Goal: Information Seeking & Learning: Check status

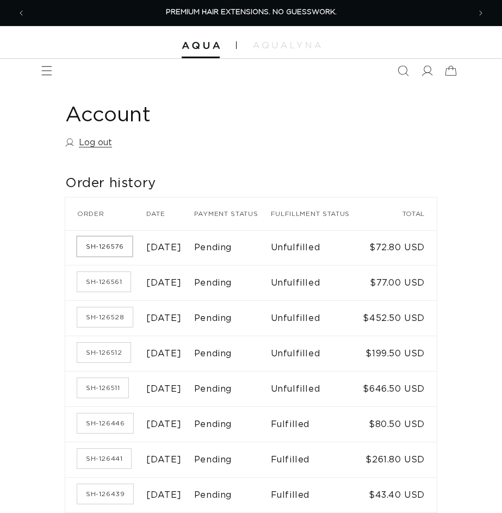
click at [98, 256] on link "SH-126576" at bounding box center [104, 247] width 55 height 20
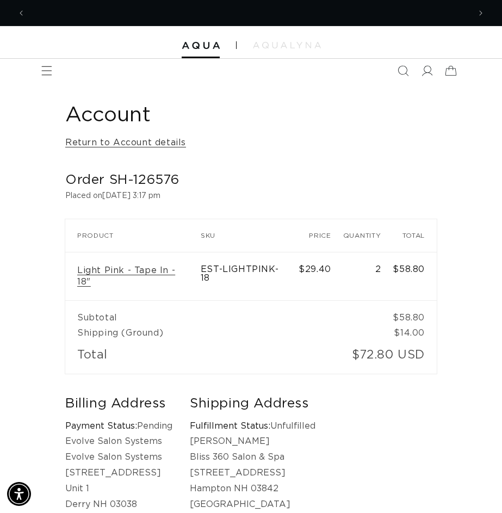
scroll to position [0, 889]
